Goal: Subscribe to service/newsletter

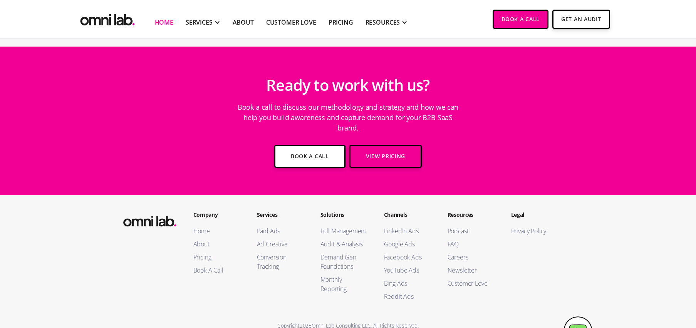
scroll to position [2777, 0]
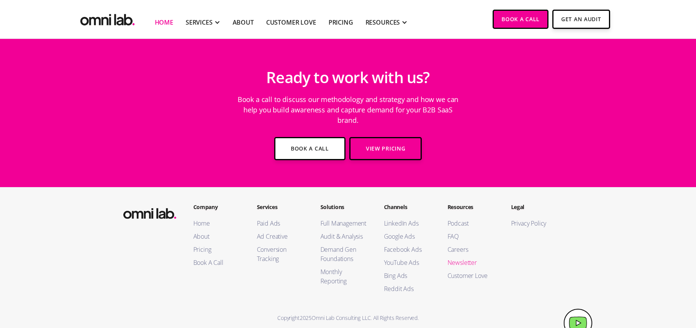
click at [466, 258] on link "Newsletter" at bounding box center [471, 262] width 48 height 9
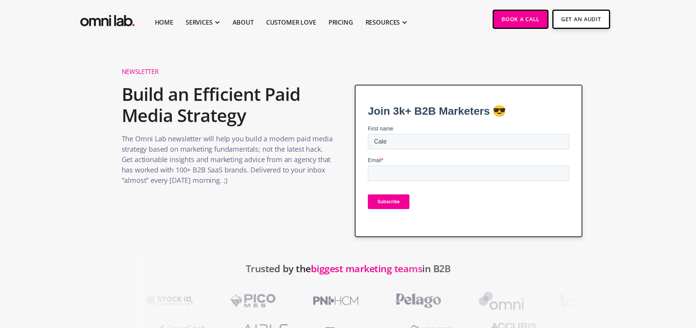
type input "Cale"
click at [429, 173] on input "Email *" at bounding box center [468, 173] width 201 height 15
type input "s"
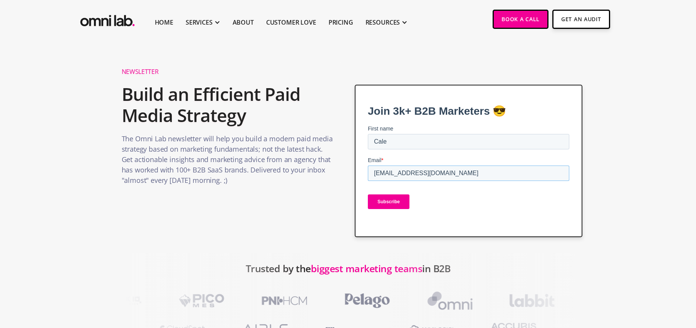
type input "cparks@warehousequote.com"
click at [368, 194] on input "Subscribe" at bounding box center [389, 201] width 42 height 15
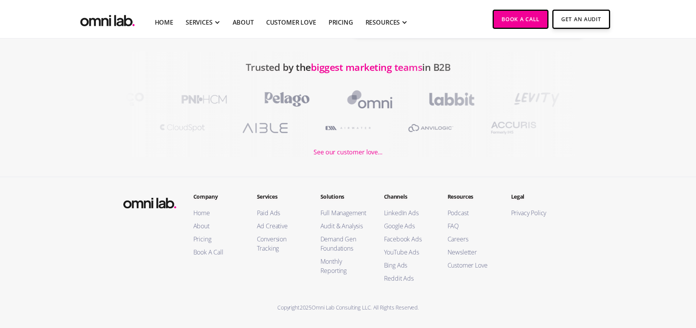
scroll to position [195, 0]
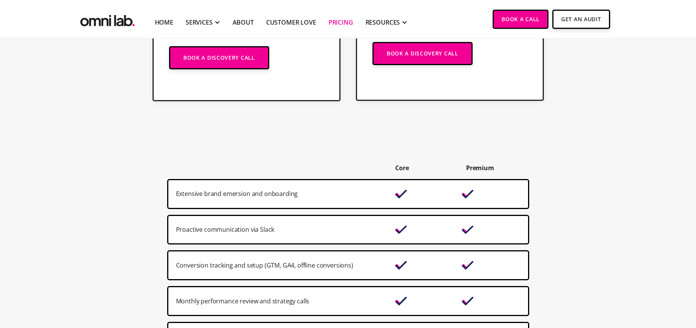
scroll to position [511, 0]
